Goal: Obtain resource: Obtain resource

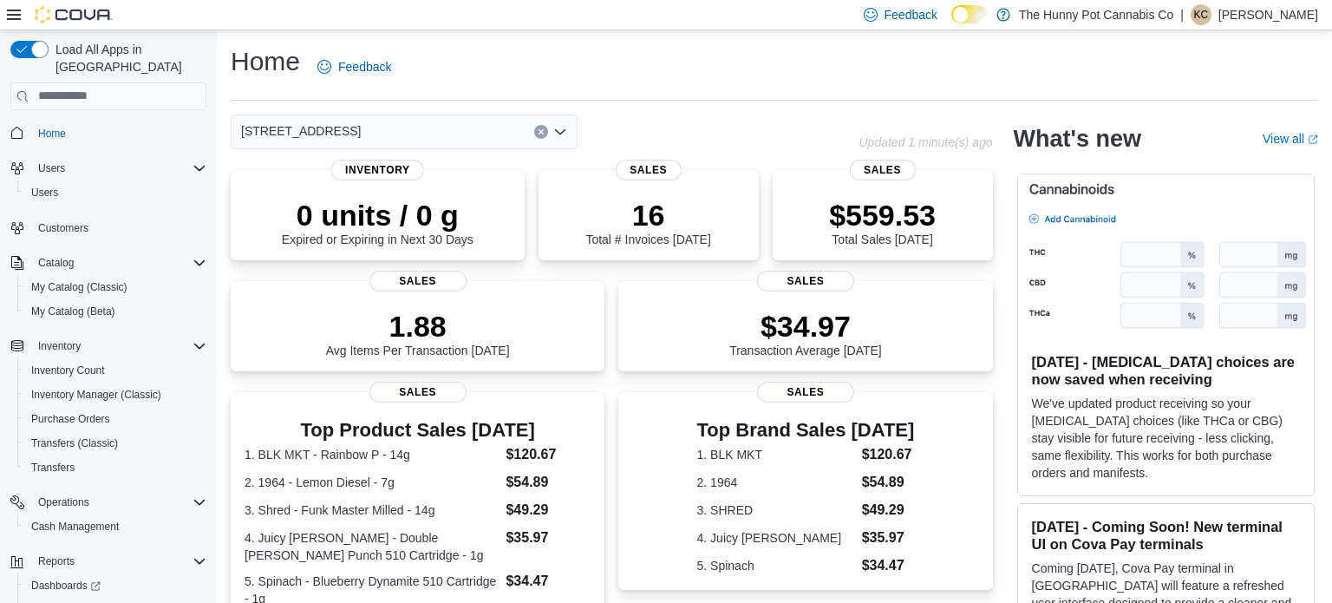
click at [441, 134] on div "[STREET_ADDRESS]" at bounding box center [404, 131] width 347 height 35
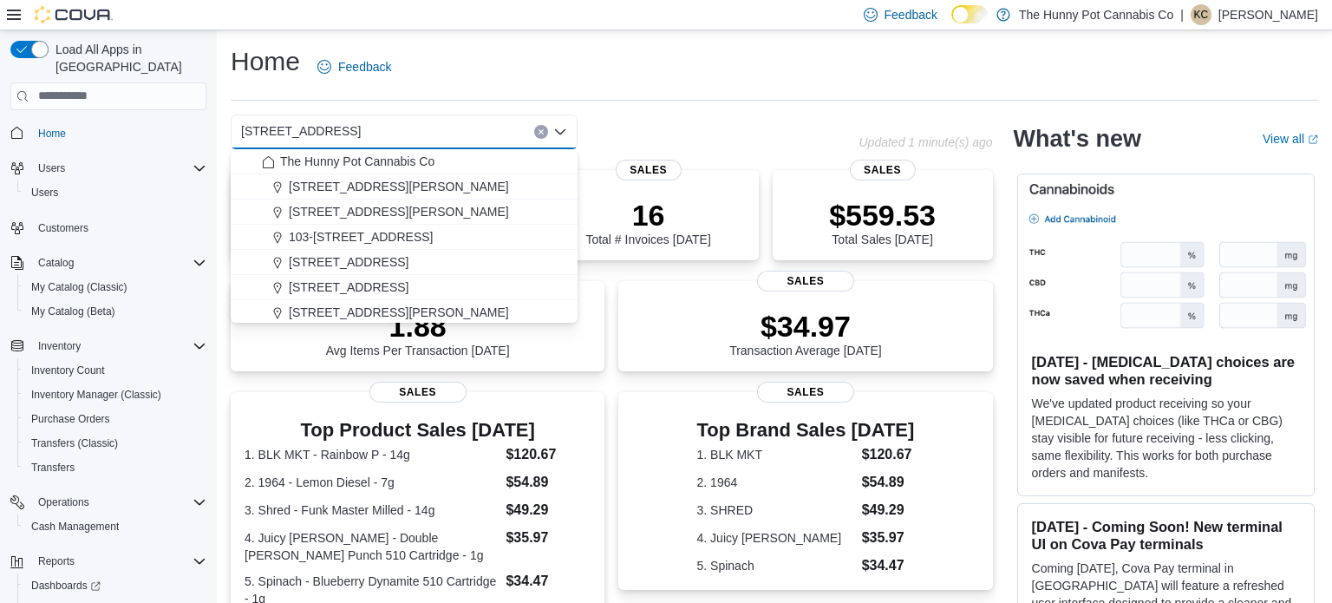
click at [739, 83] on div "Home Feedback" at bounding box center [774, 66] width 1087 height 45
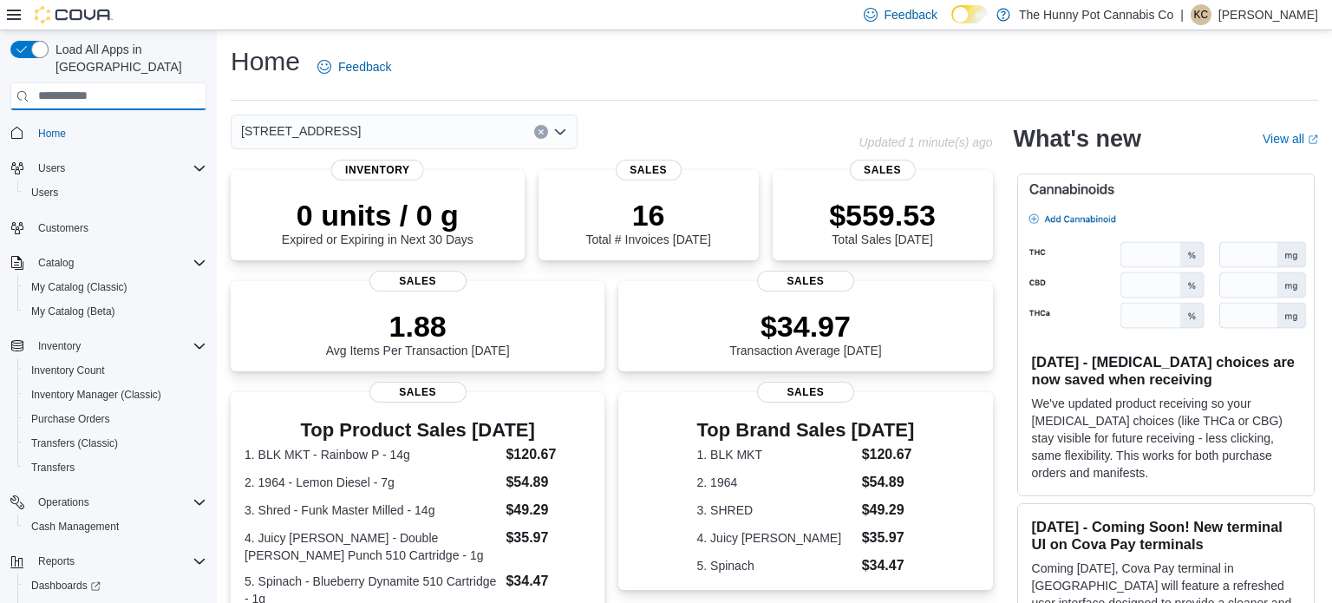
click at [182, 84] on input "search" at bounding box center [108, 96] width 196 height 28
click at [112, 519] on span "Cash Management" at bounding box center [75, 526] width 88 height 14
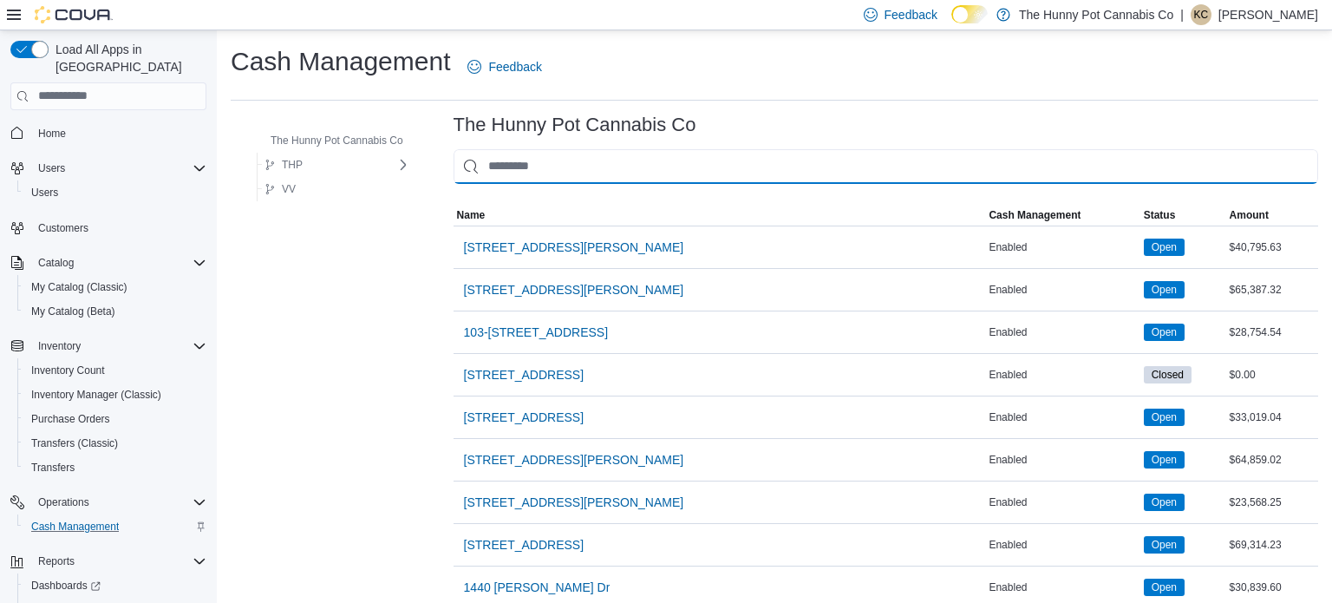
click at [683, 162] on input "This is a search bar. As you type, the results lower in the page will automatic…" at bounding box center [885, 166] width 864 height 35
type input "***"
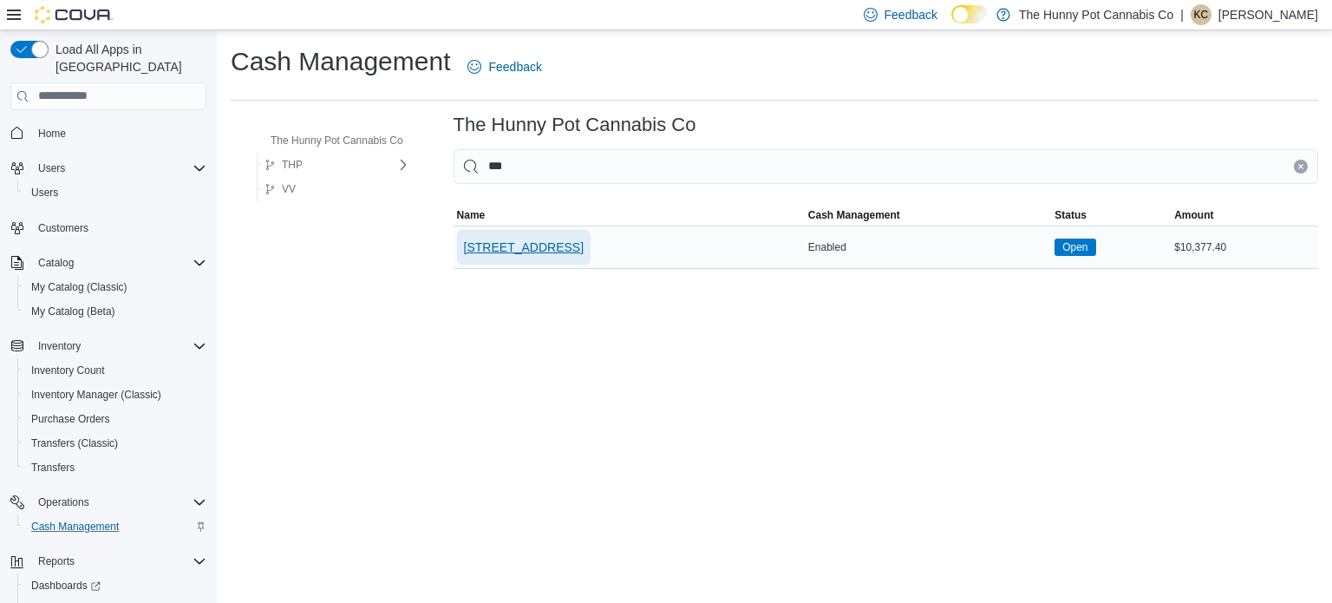
click at [485, 252] on span "[STREET_ADDRESS]" at bounding box center [524, 246] width 120 height 17
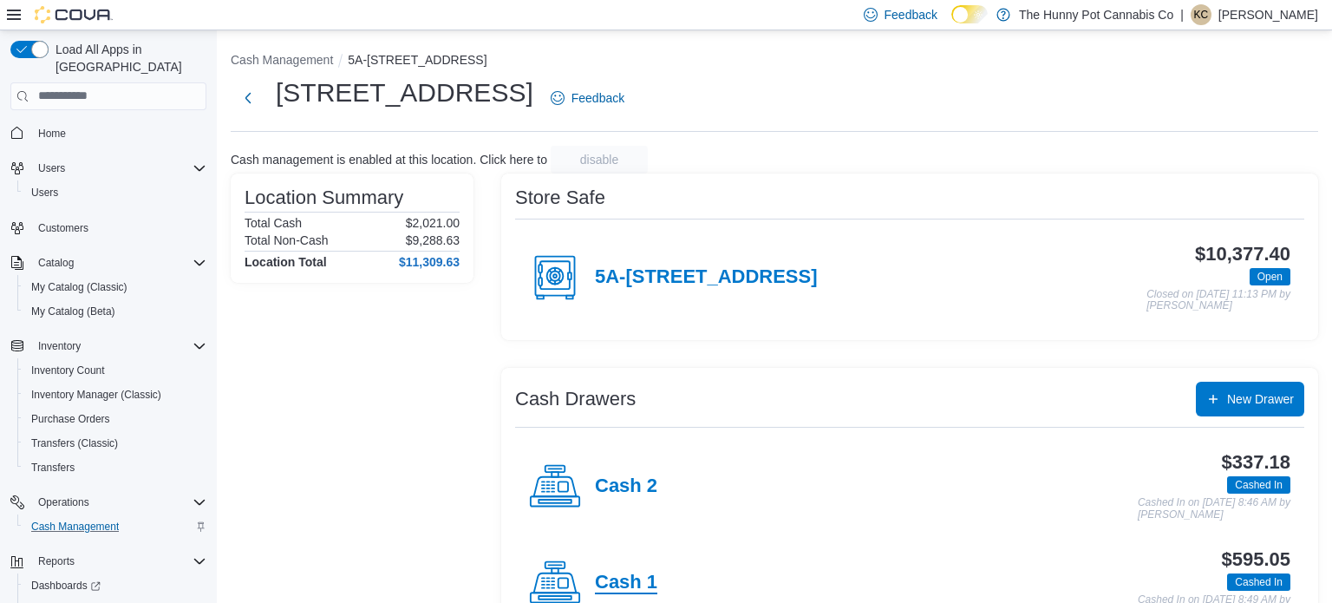
click at [633, 578] on h4 "Cash 1" at bounding box center [626, 582] width 62 height 23
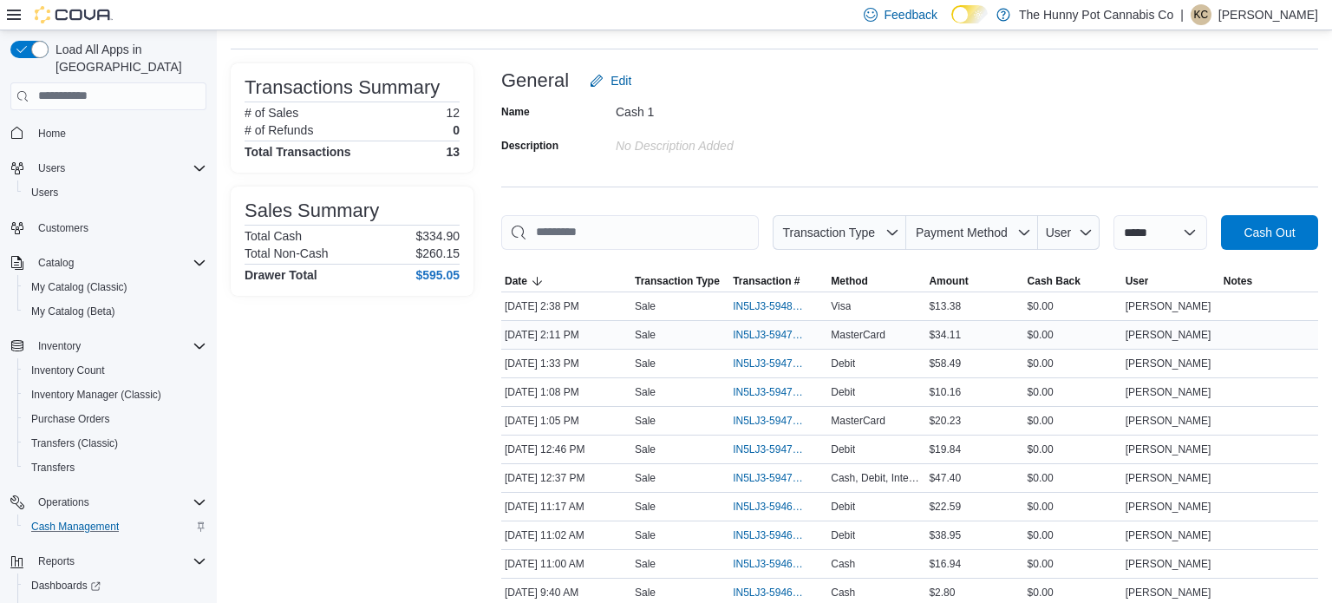
scroll to position [92, 0]
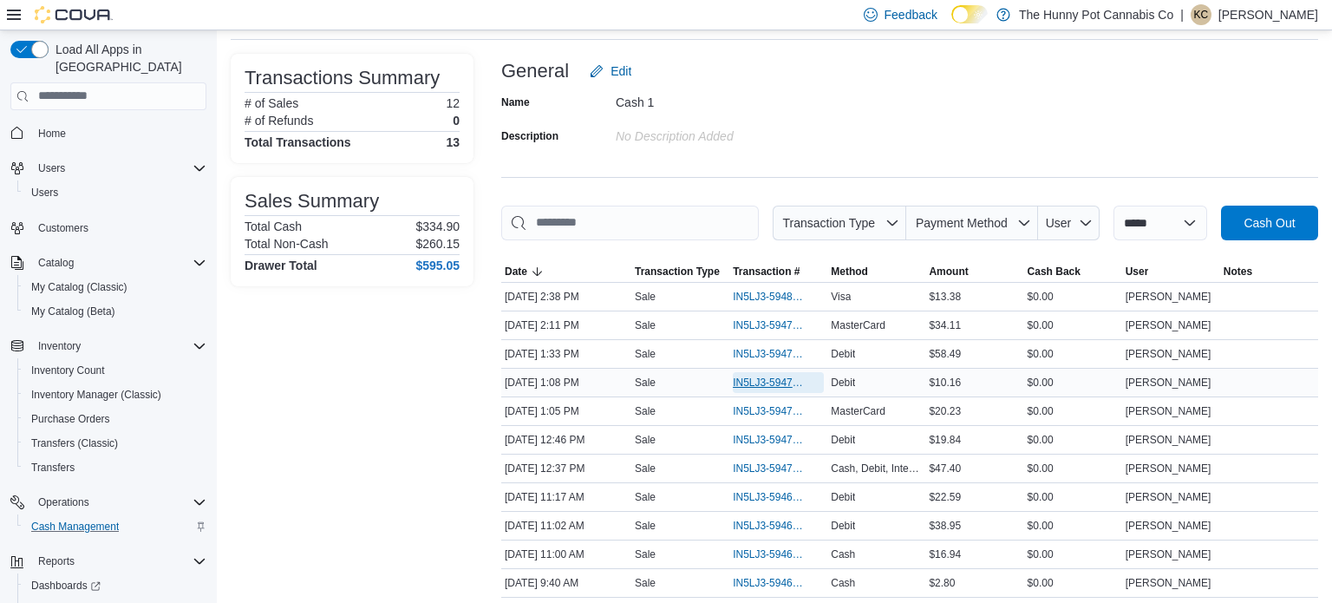
click at [761, 377] on span "IN5LJ3-5947546" at bounding box center [770, 382] width 74 height 14
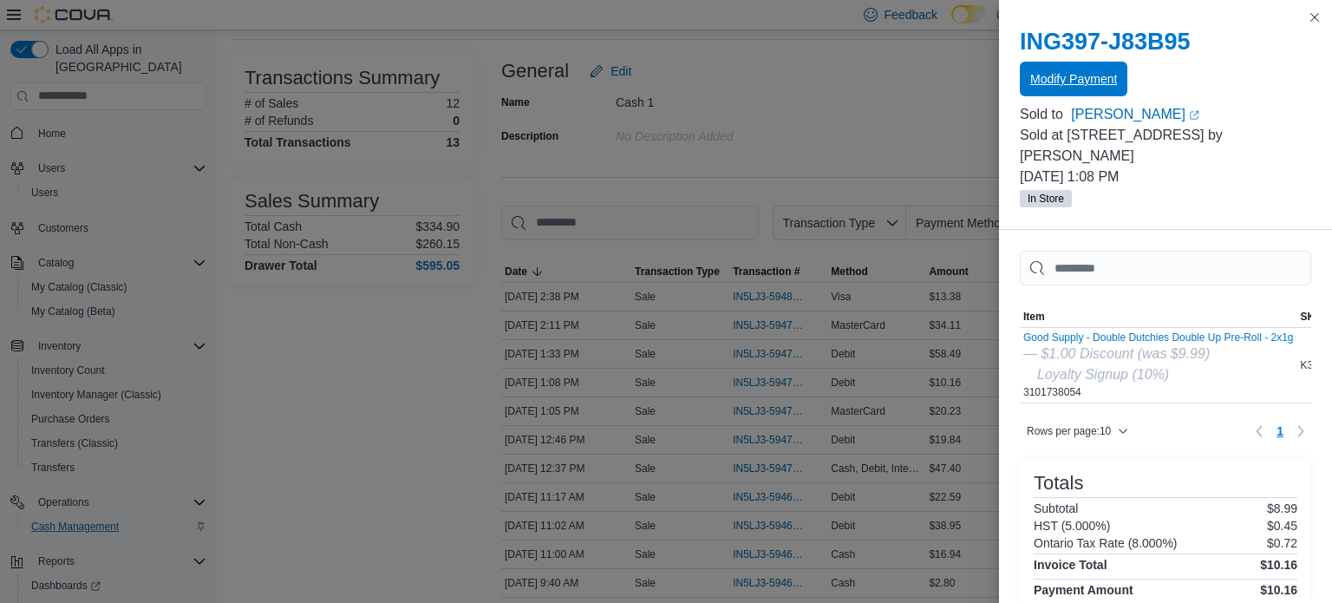
click at [1086, 86] on span "Modify Payment" at bounding box center [1073, 78] width 87 height 17
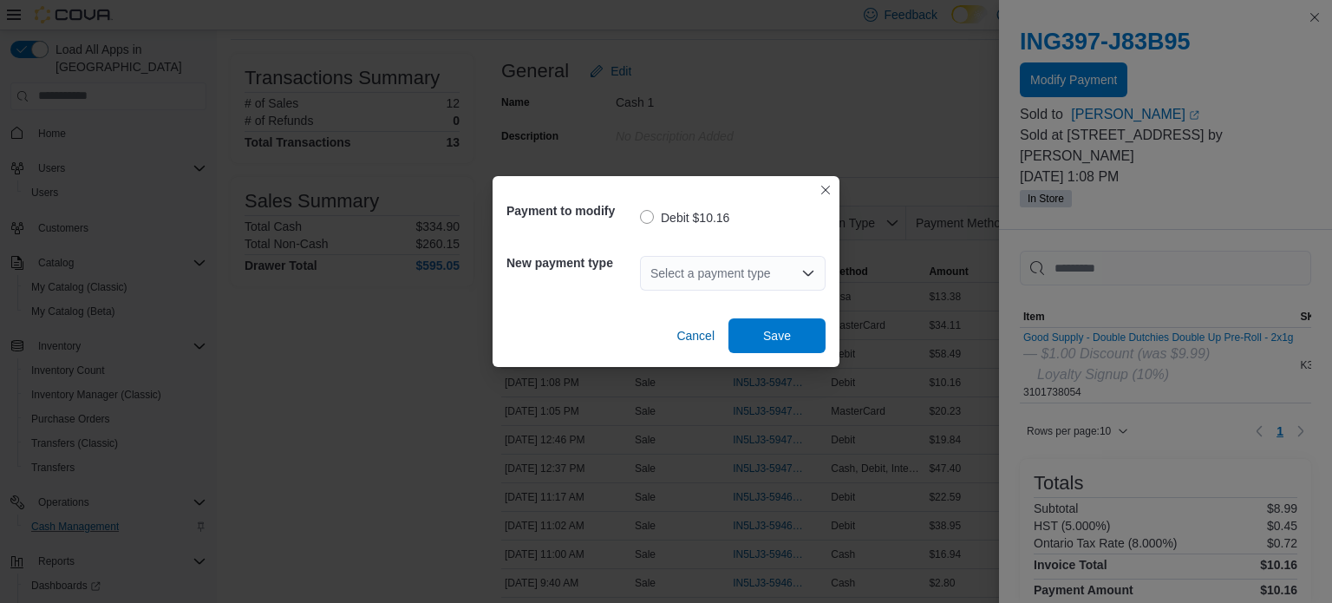
click at [775, 269] on div "Select a payment type" at bounding box center [733, 273] width 186 height 35
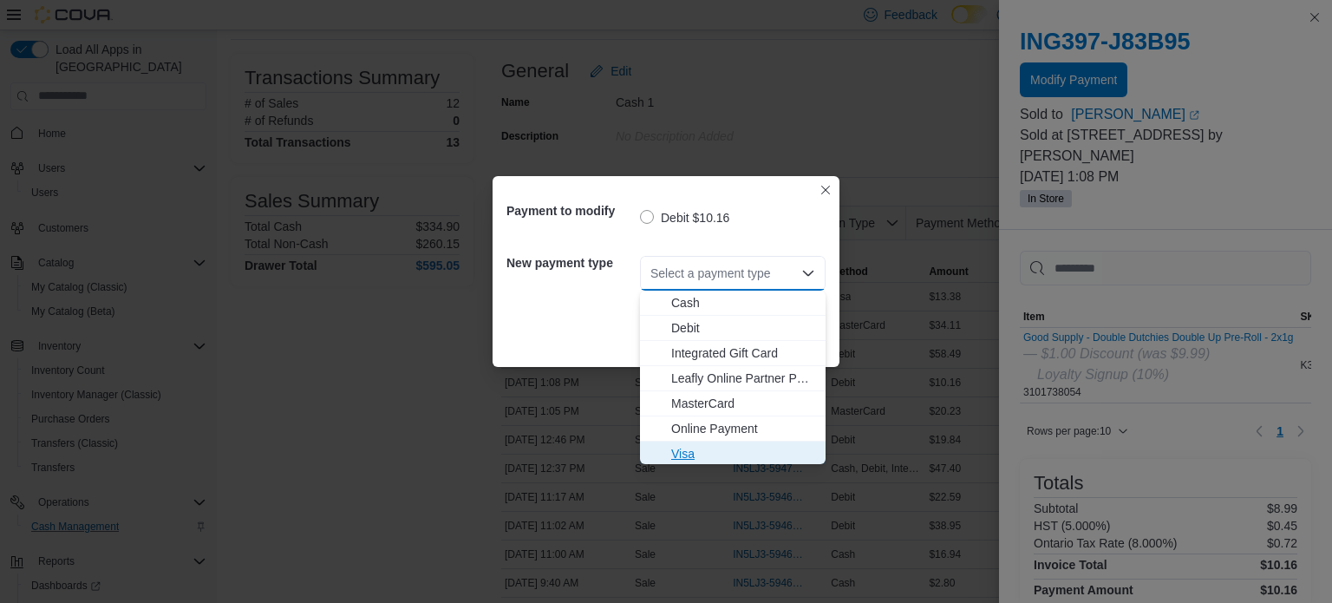
click at [694, 450] on span "Visa" at bounding box center [743, 453] width 144 height 17
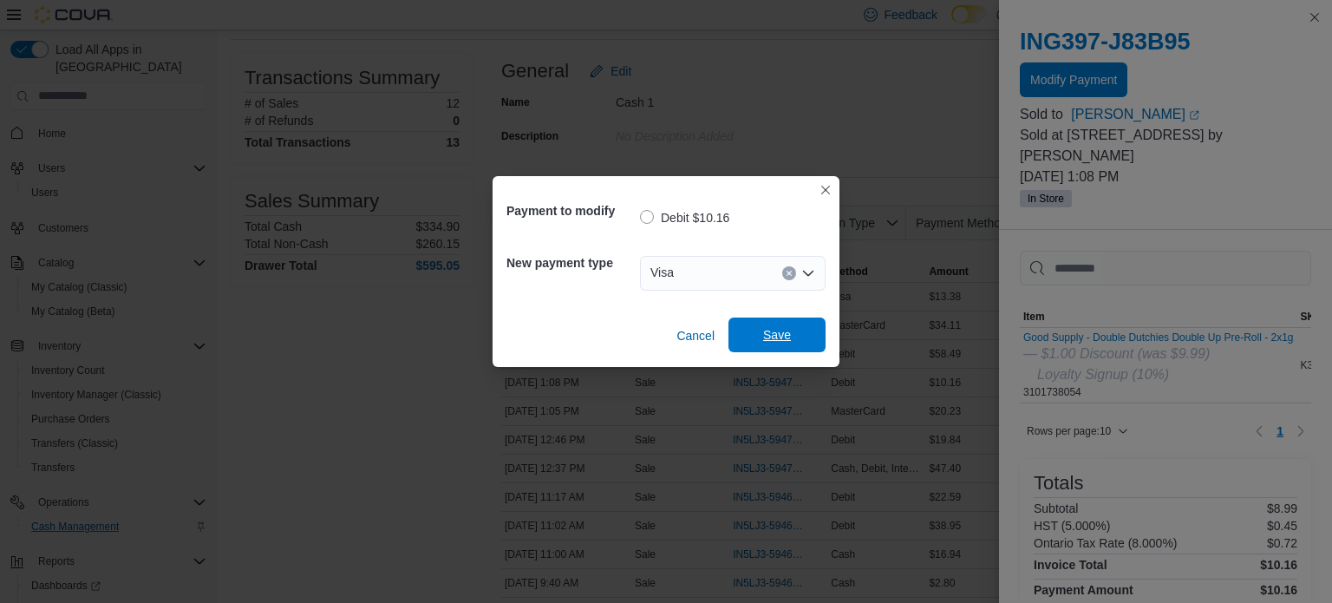
click at [772, 342] on span "Save" at bounding box center [777, 334] width 28 height 17
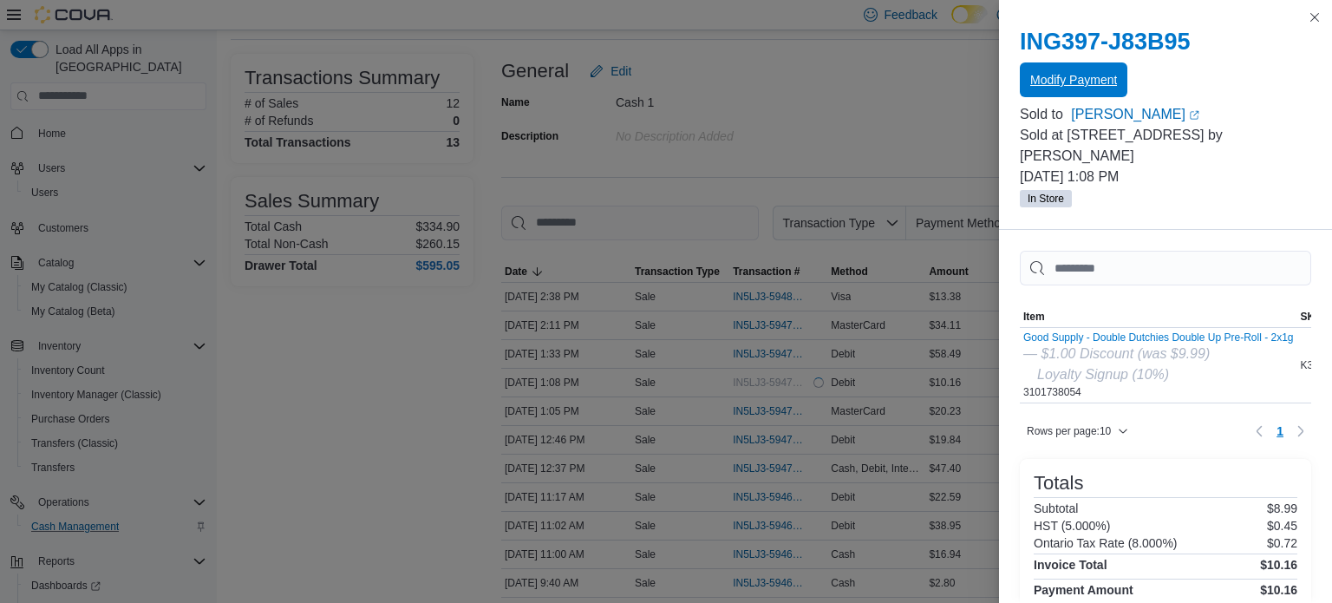
scroll to position [0, 0]
click at [1315, 18] on button "Close this dialog" at bounding box center [1314, 16] width 21 height 21
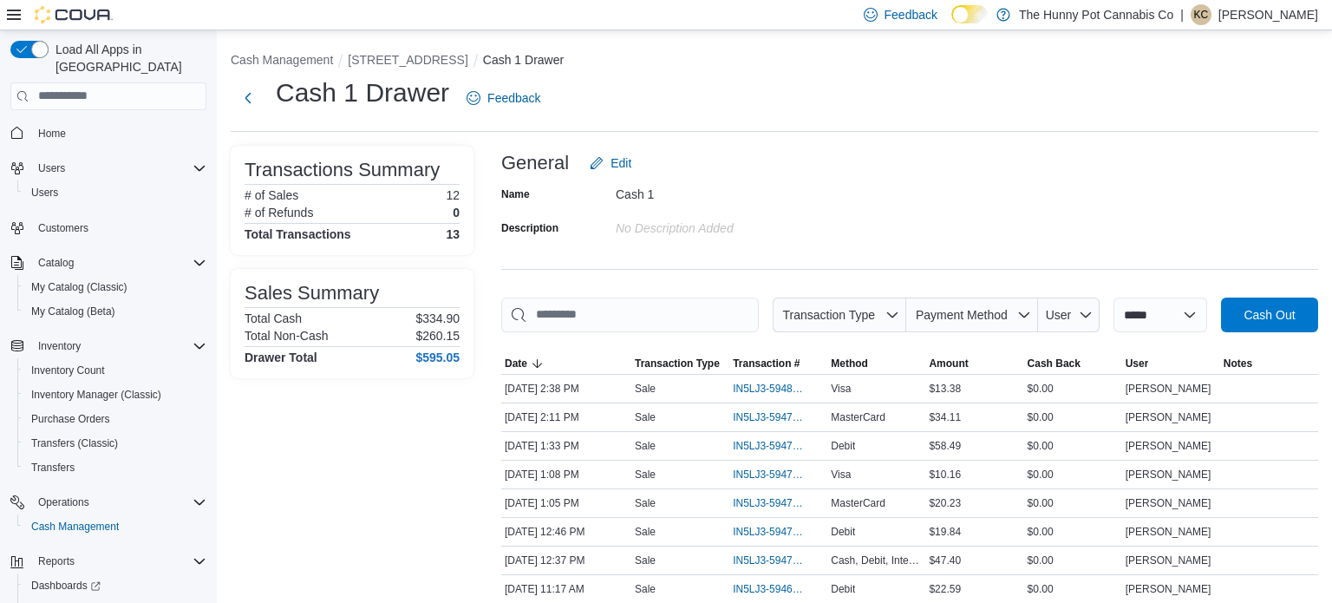
click at [92, 22] on img at bounding box center [74, 14] width 78 height 17
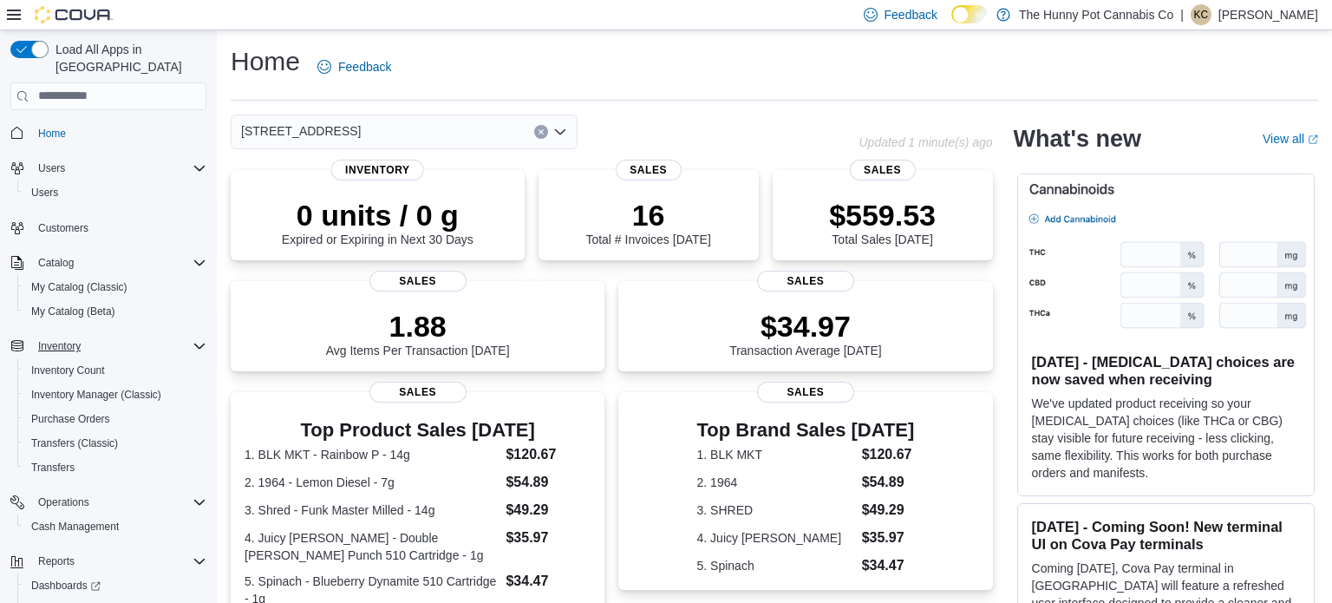
scroll to position [52, 0]
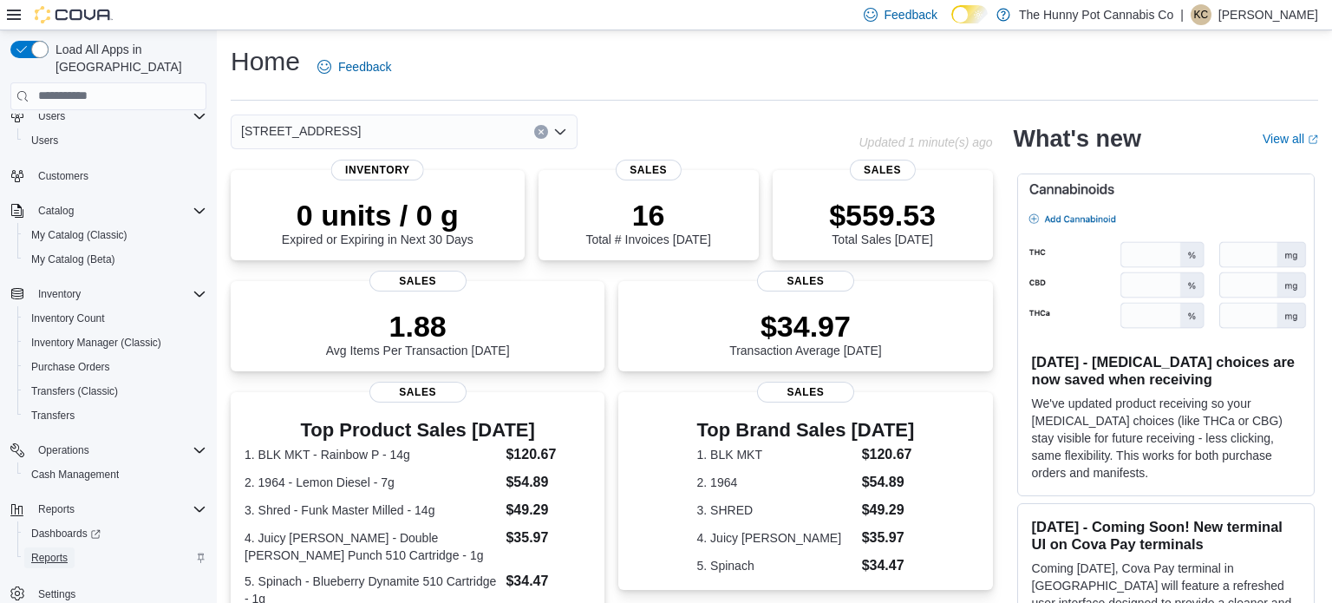
click at [55, 550] on span "Reports" at bounding box center [49, 557] width 36 height 14
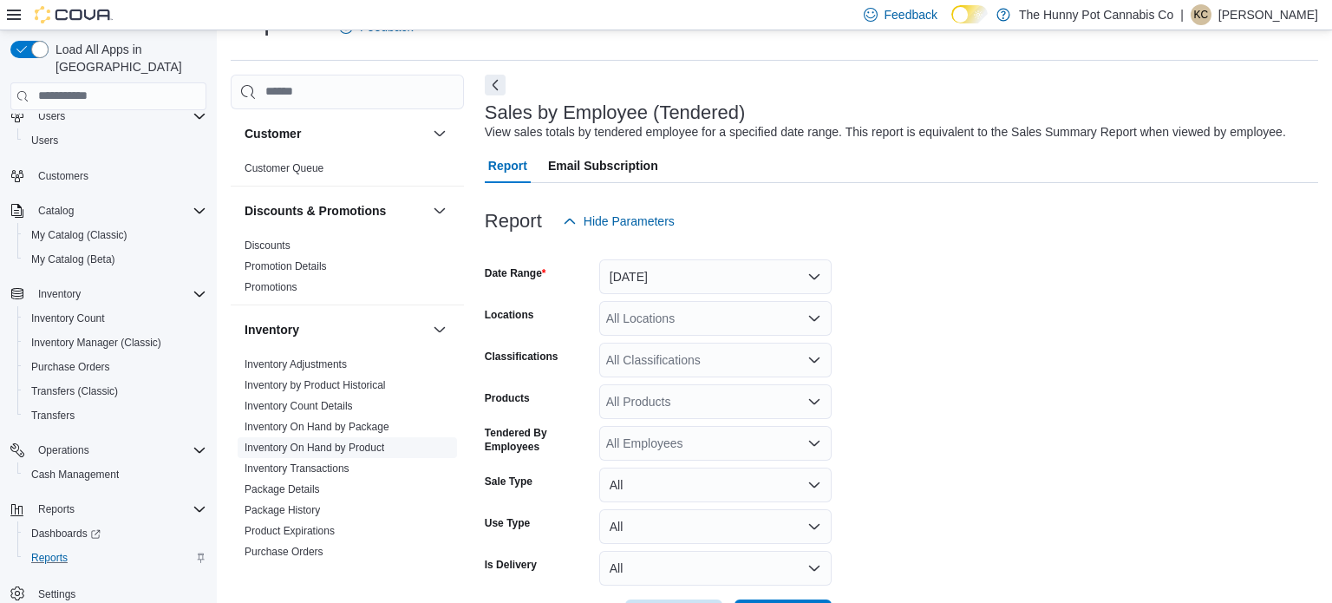
click at [315, 446] on link "Inventory On Hand by Product" at bounding box center [314, 447] width 140 height 12
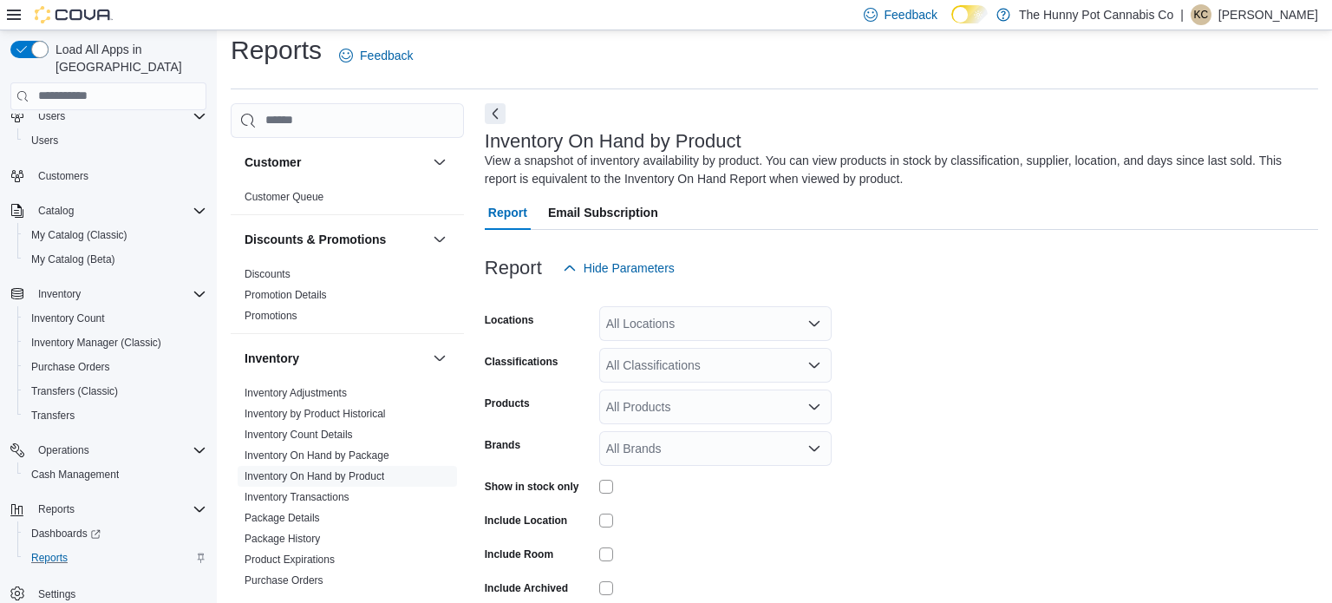
scroll to position [58, 0]
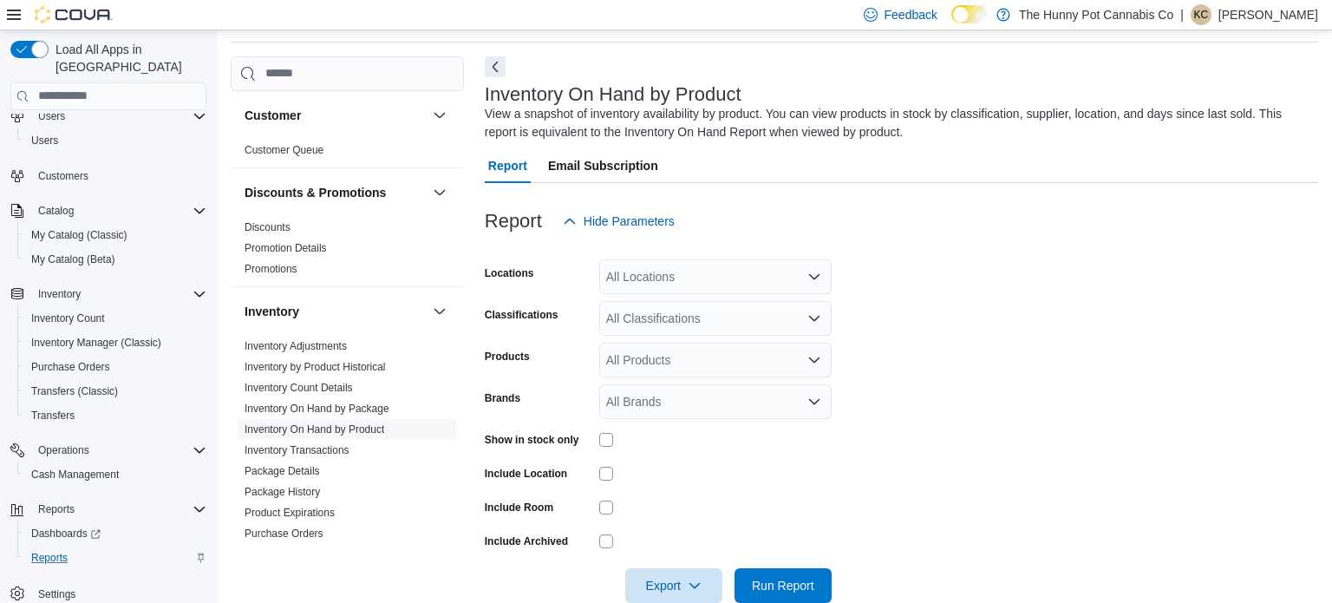
click at [710, 282] on div "All Locations" at bounding box center [715, 276] width 232 height 35
type input "***"
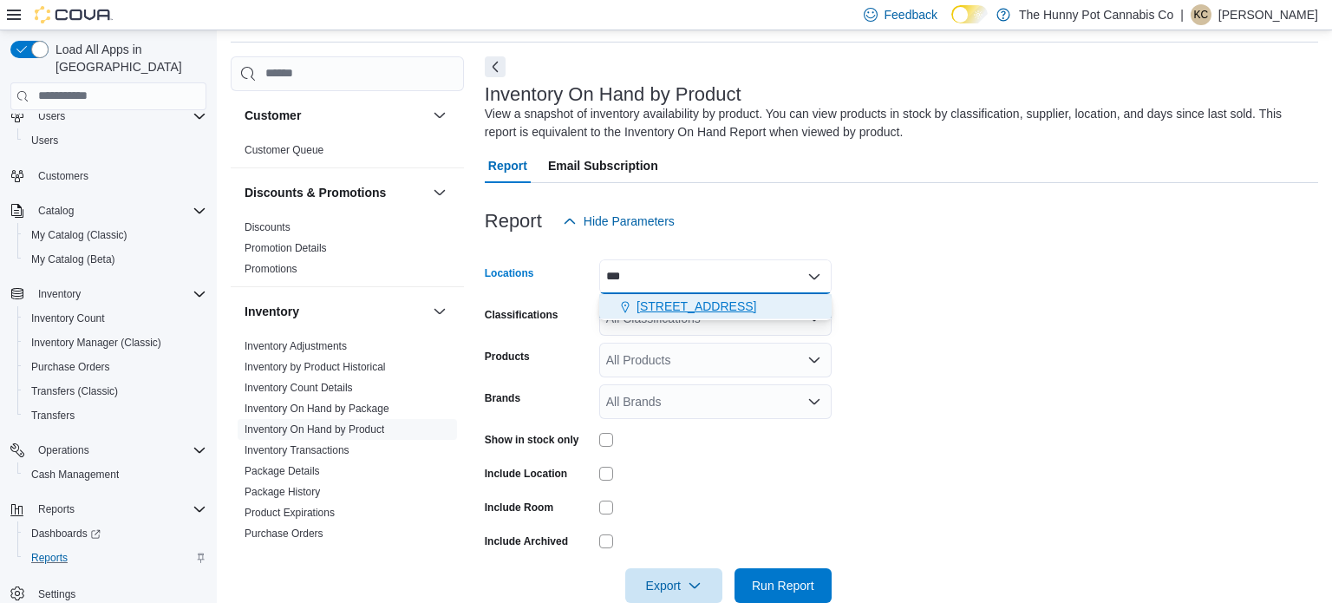
click at [711, 306] on span "[STREET_ADDRESS]" at bounding box center [696, 305] width 120 height 17
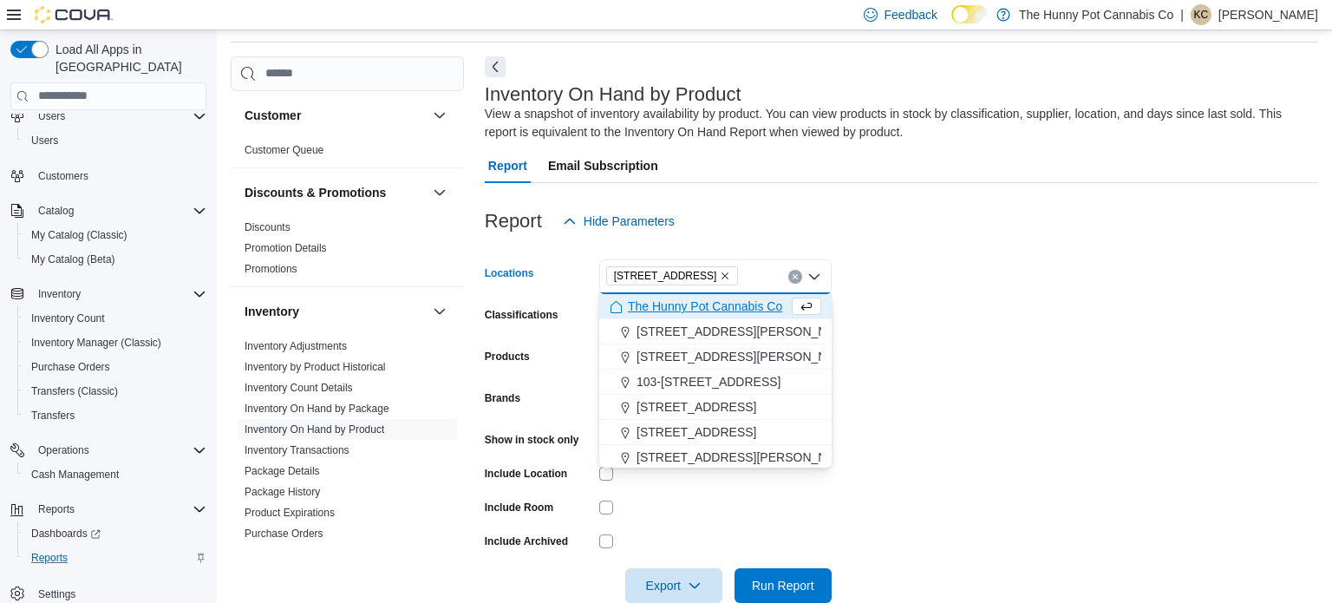
click at [1007, 375] on form "Locations [STREET_ADDRESS] Selected. [STREET_ADDRESS] Press Backspace to delete…" at bounding box center [901, 420] width 833 height 364
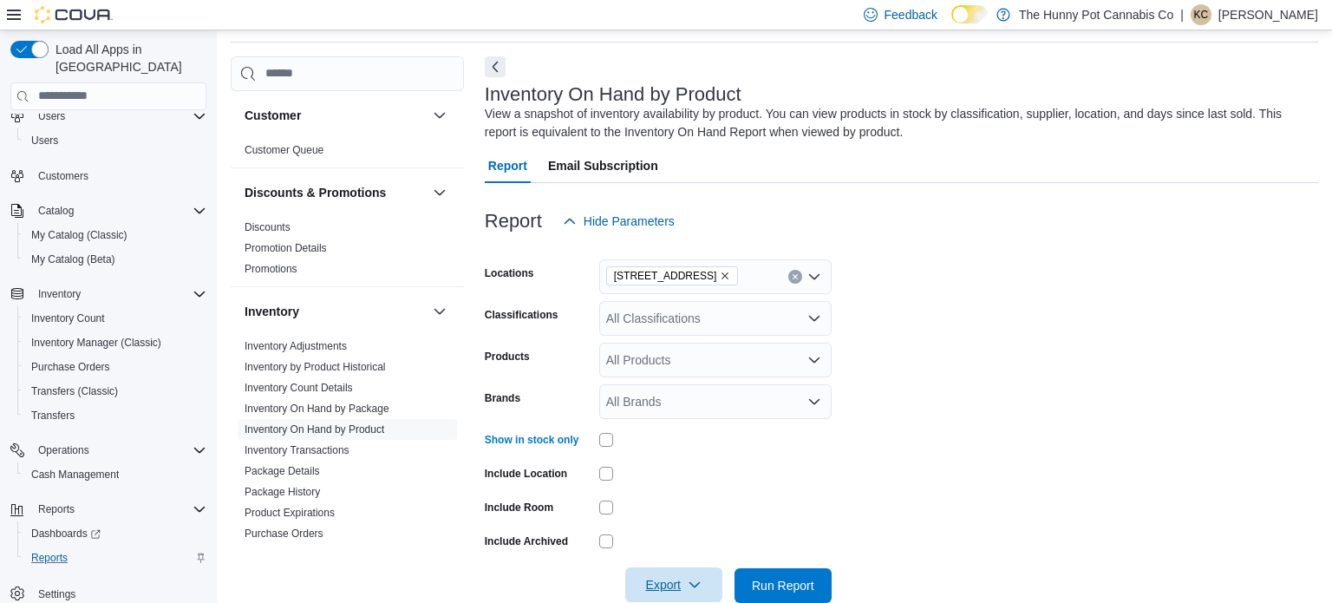
click at [664, 568] on span "Export" at bounding box center [673, 584] width 76 height 35
click at [686, 477] on span "Export to Excel" at bounding box center [676, 479] width 78 height 14
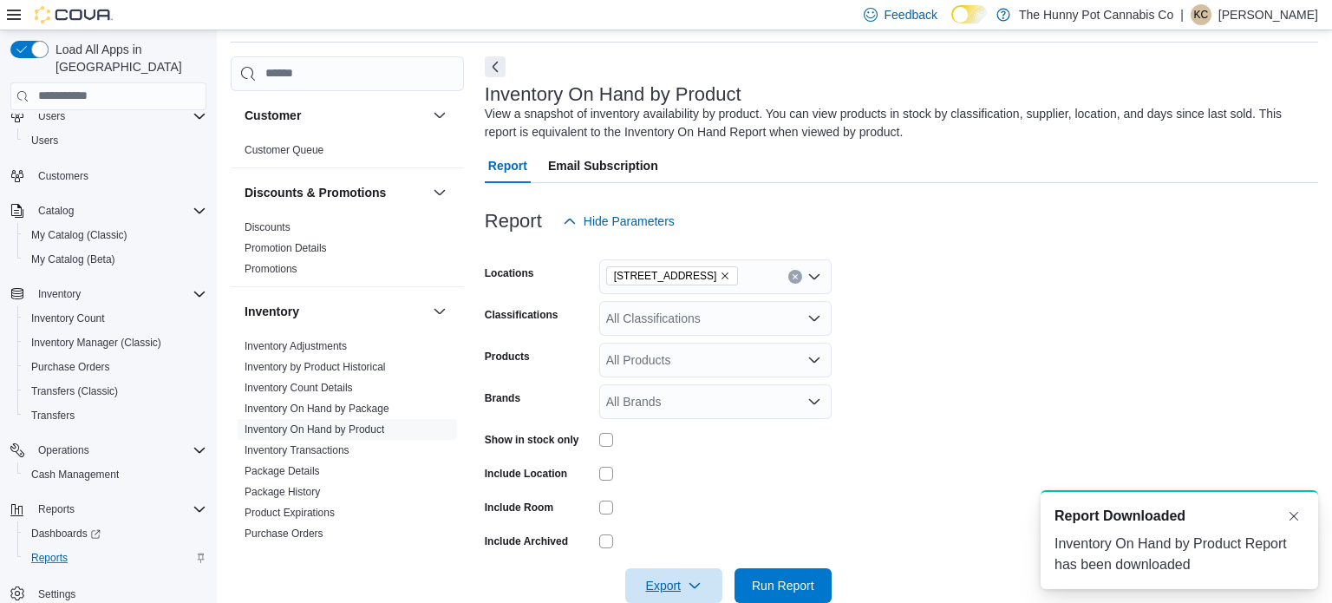
scroll to position [0, 0]
